Goal: Manage account settings

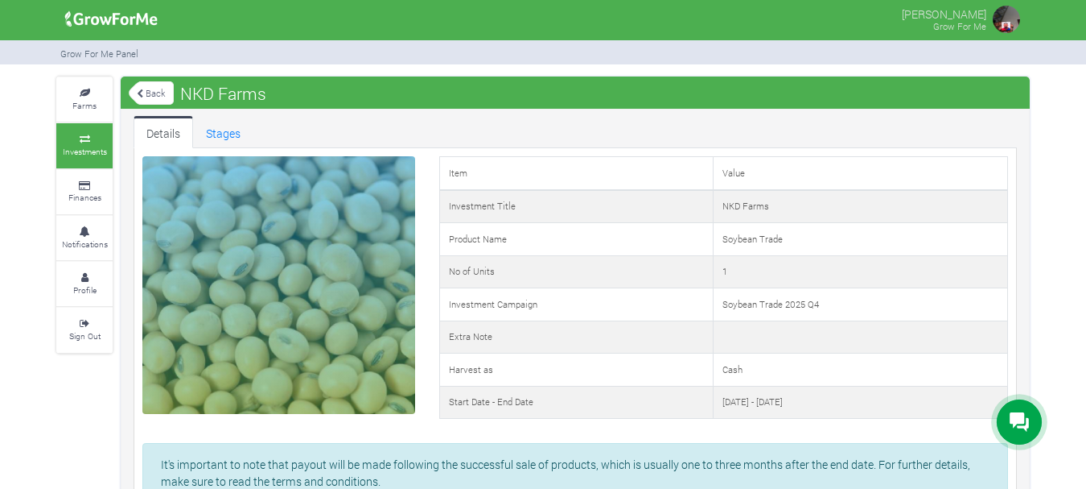
click at [1011, 27] on img at bounding box center [1007, 19] width 32 height 32
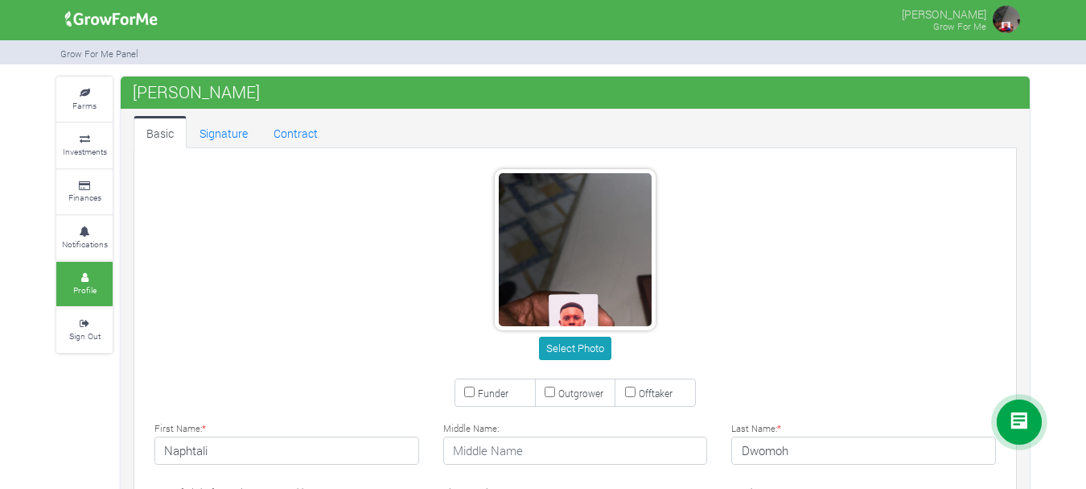
type input "55 604 2510"
click at [85, 344] on link "Sign Out" at bounding box center [84, 329] width 56 height 44
